Goal: Register for event/course

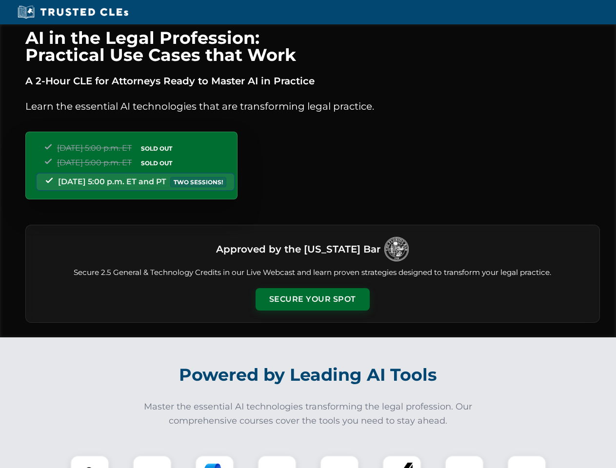
click at [312, 299] on button "Secure Your Spot" at bounding box center [313, 299] width 114 height 22
click at [90, 462] on img at bounding box center [90, 475] width 28 height 28
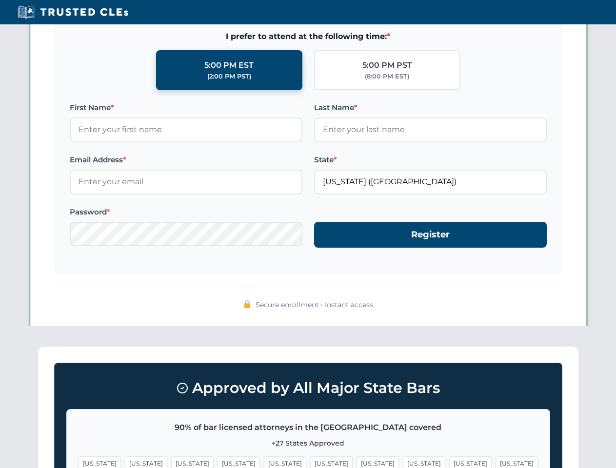
click at [357, 462] on span "[US_STATE]" at bounding box center [378, 464] width 42 height 14
click at [449, 462] on span "[US_STATE]" at bounding box center [470, 464] width 42 height 14
